Goal: Complete application form: Complete application form

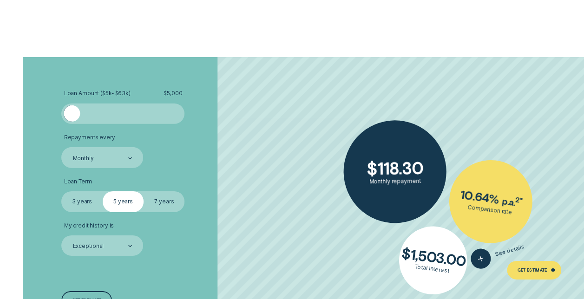
scroll to position [1377, 0]
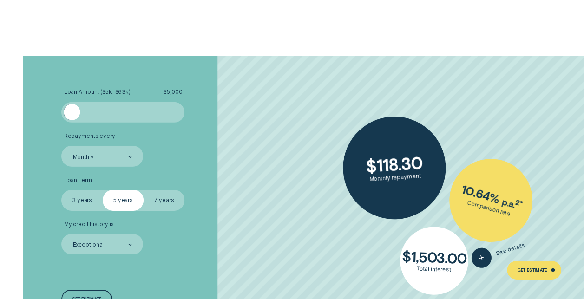
click at [178, 109] on div at bounding box center [178, 112] width 8 height 16
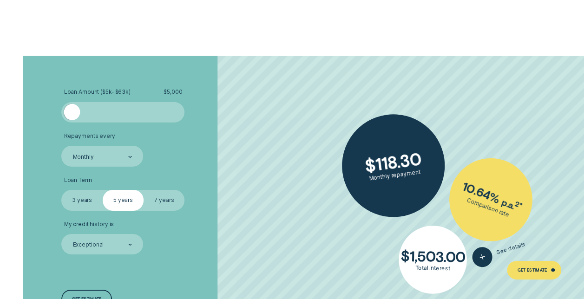
click at [178, 109] on div at bounding box center [178, 112] width 8 height 16
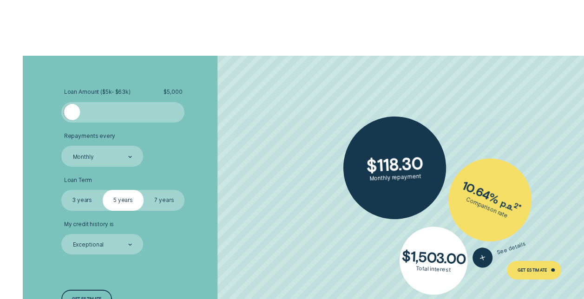
click at [78, 119] on div at bounding box center [123, 112] width 103 height 16
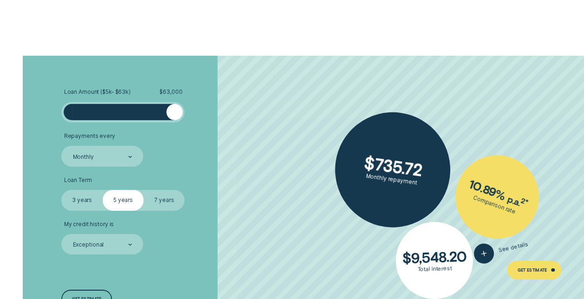
drag, startPoint x: 80, startPoint y: 115, endPoint x: 186, endPoint y: 119, distance: 106.1
click at [186, 119] on li "Loan Amount ( $5k - $63k ) $ 63,000" at bounding box center [155, 106] width 188 height 34
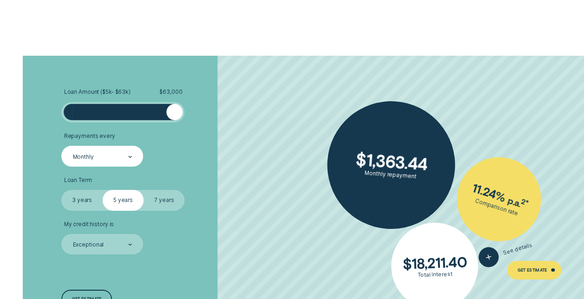
click at [123, 160] on div "Monthly" at bounding box center [102, 157] width 60 height 8
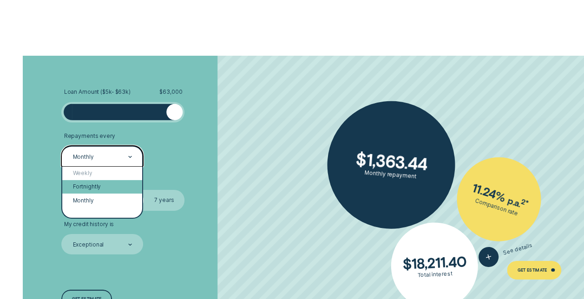
click at [91, 184] on div "Fortnightly" at bounding box center [102, 186] width 80 height 13
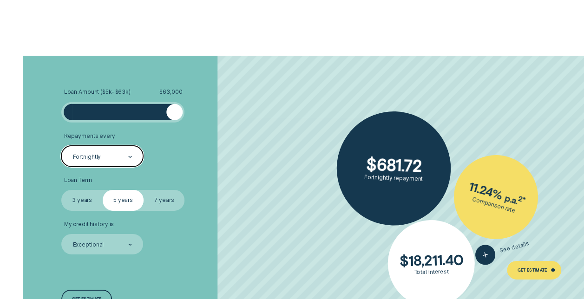
click at [159, 203] on label "7 years" at bounding box center [164, 200] width 41 height 20
click at [144, 190] on input "7 years" at bounding box center [144, 190] width 0 height 0
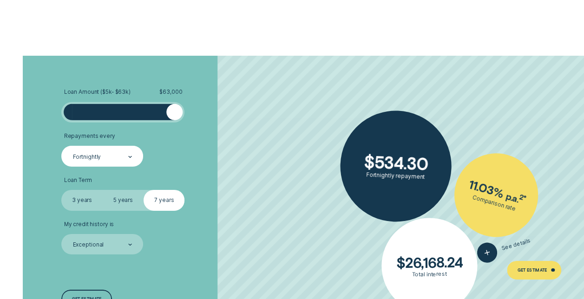
click at [134, 201] on label "5 years" at bounding box center [123, 200] width 41 height 20
click at [103, 190] on input "5 years" at bounding box center [103, 190] width 0 height 0
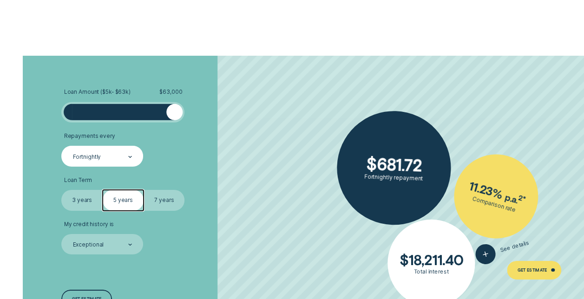
click at [66, 194] on label "3 years" at bounding box center [81, 200] width 41 height 20
click at [61, 190] on input "3 years" at bounding box center [61, 190] width 0 height 0
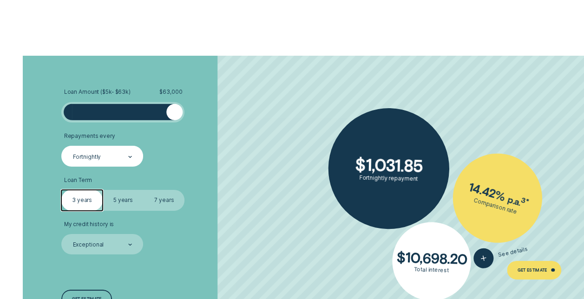
click at [113, 195] on label "5 years" at bounding box center [123, 200] width 41 height 20
click at [103, 190] on input "5 years" at bounding box center [103, 190] width 0 height 0
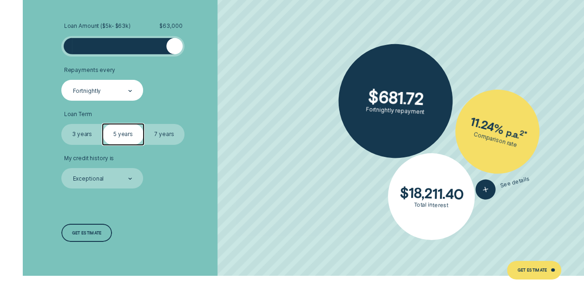
scroll to position [1449, 0]
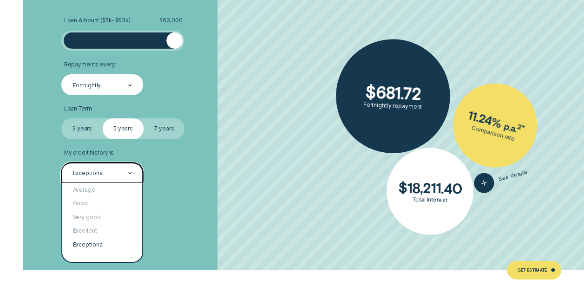
click at [107, 175] on div "Exceptional" at bounding box center [102, 174] width 60 height 8
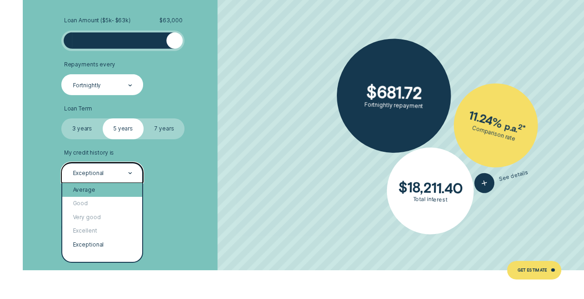
click at [93, 191] on div "Average" at bounding box center [102, 189] width 80 height 13
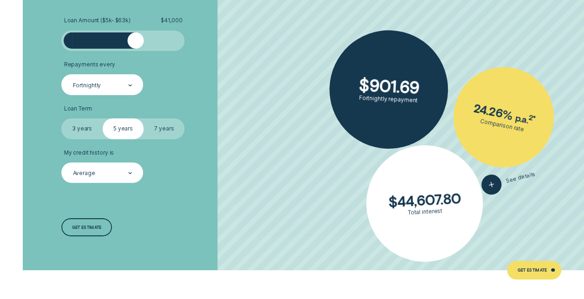
click at [135, 47] on div at bounding box center [123, 41] width 103 height 16
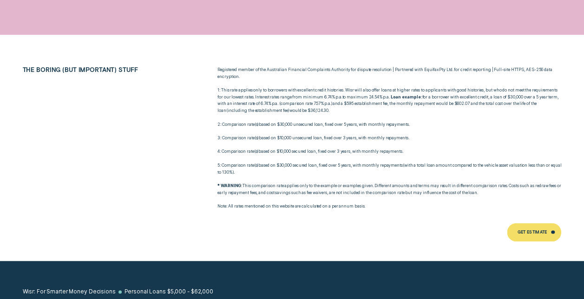
scroll to position [3977, 0]
